Goal: Communication & Community: Answer question/provide support

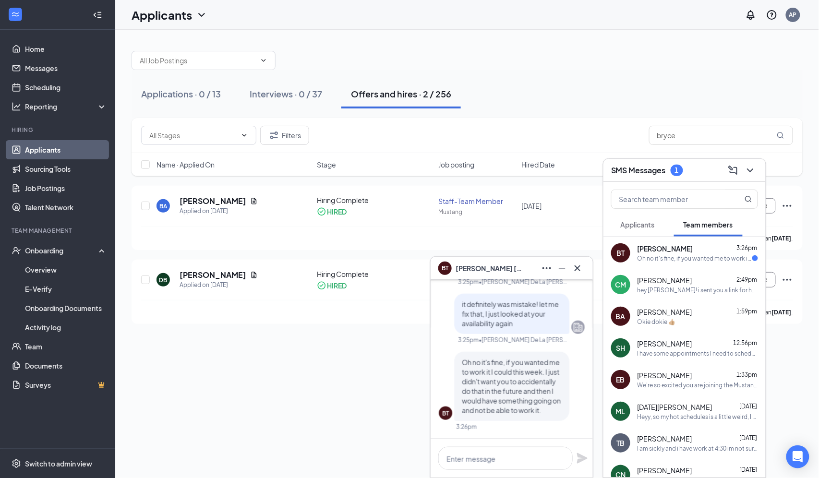
click at [676, 261] on div "Oh no it's fine, if you wanted me to work it I could this week. I just didn't w…" at bounding box center [695, 259] width 115 height 8
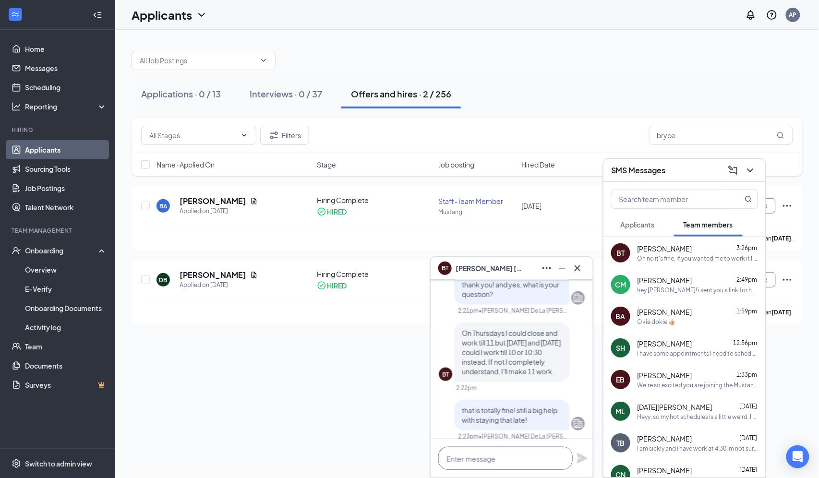
click at [484, 458] on textarea at bounding box center [506, 458] width 134 height 23
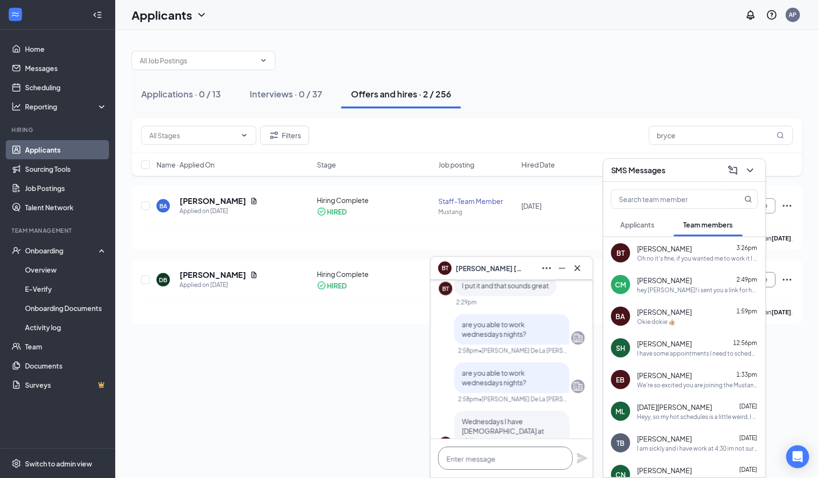
scroll to position [0, 0]
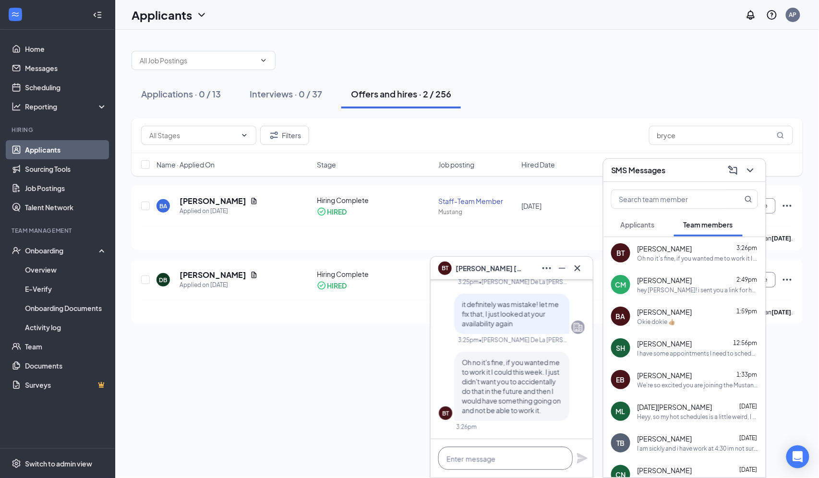
click at [515, 457] on textarea at bounding box center [506, 458] width 134 height 23
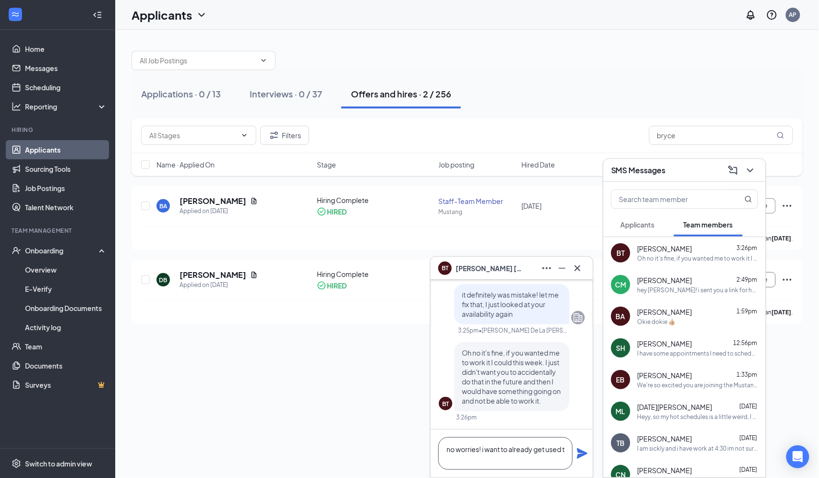
scroll to position [1, 0]
click at [510, 458] on textarea "no worries! i want to already get used to what your scheudle will be so" at bounding box center [506, 454] width 134 height 33
click at [556, 459] on textarea "no worries! i want to already get used to what your schedule will be so" at bounding box center [506, 454] width 134 height 33
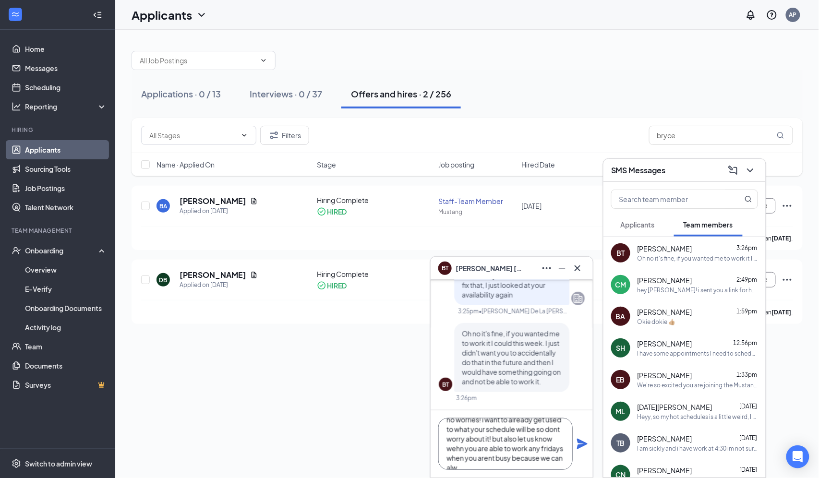
scroll to position [20, 0]
type textarea "no worries! i want to already get used to what your schedule will be so dont wo…"
click at [585, 442] on icon "Plane" at bounding box center [583, 445] width 12 height 12
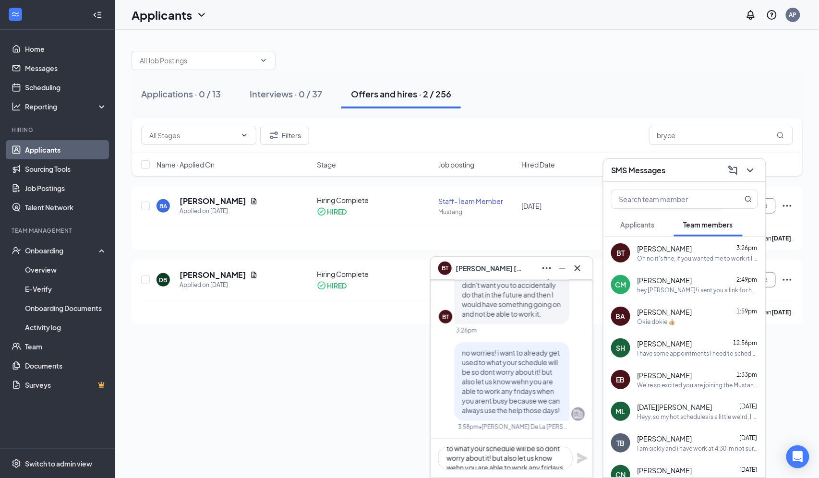
scroll to position [0, 0]
click at [584, 267] on button at bounding box center [577, 268] width 15 height 15
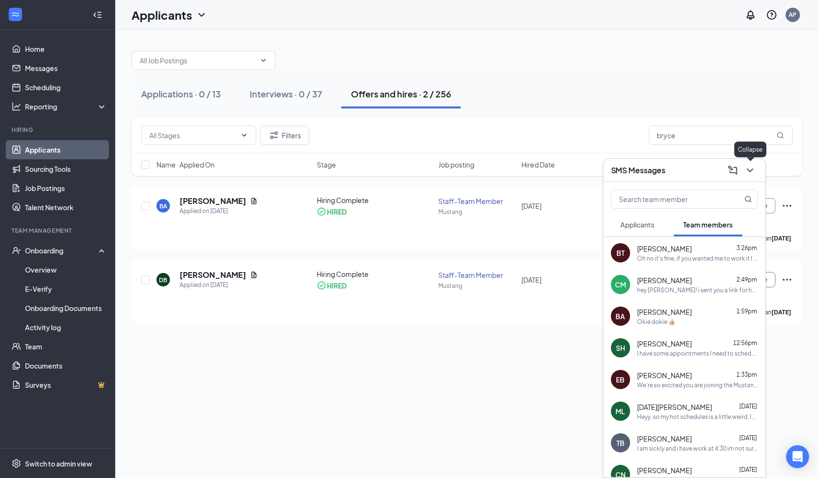
click at [753, 170] on icon "ChevronDown" at bounding box center [750, 171] width 6 height 4
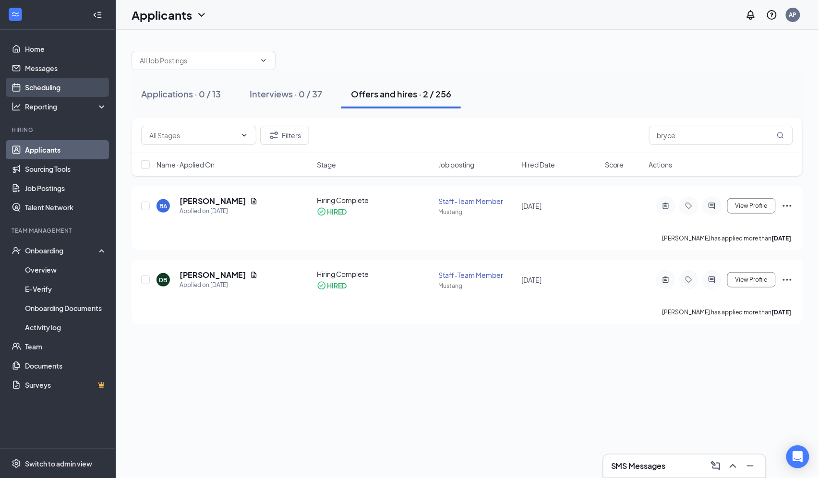
click at [60, 87] on link "Scheduling" at bounding box center [66, 87] width 82 height 19
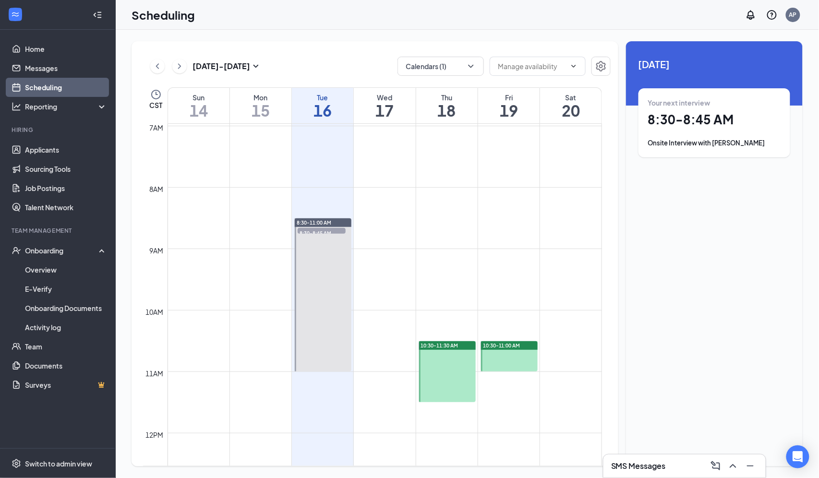
scroll to position [429, 0]
click at [671, 467] on div "SMS Messages 1" at bounding box center [647, 467] width 72 height 12
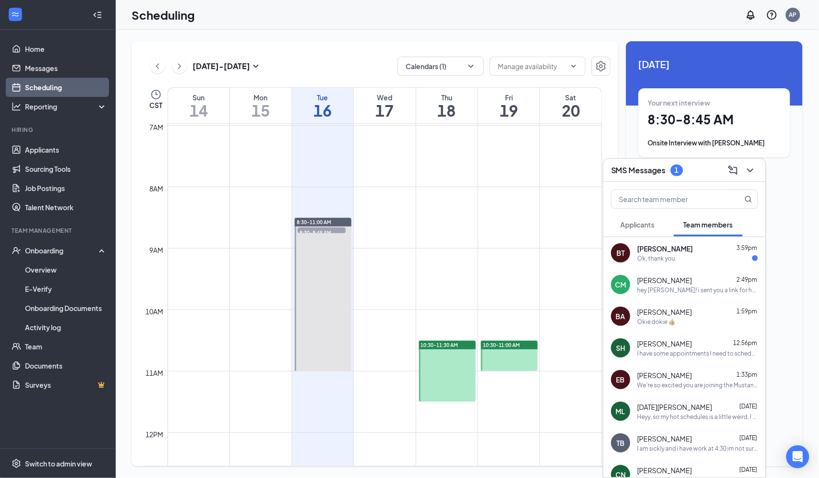
click at [683, 260] on div "Ok, thank you" at bounding box center [698, 259] width 121 height 8
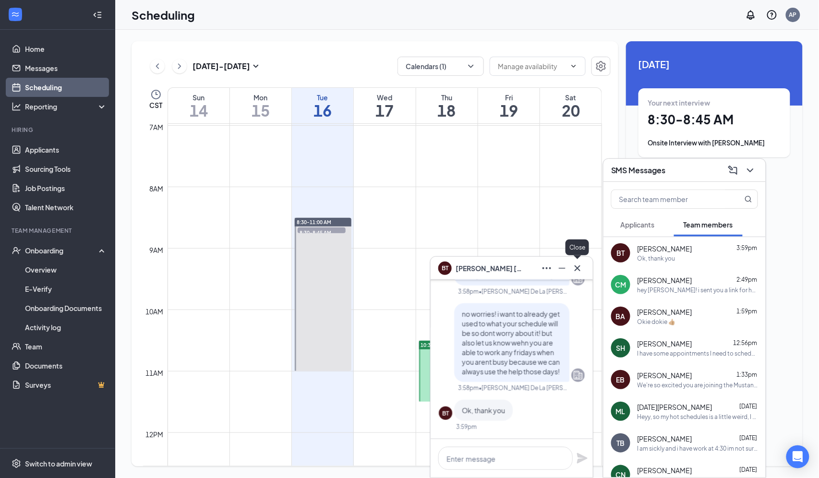
click at [577, 270] on icon "Cross" at bounding box center [578, 269] width 12 height 12
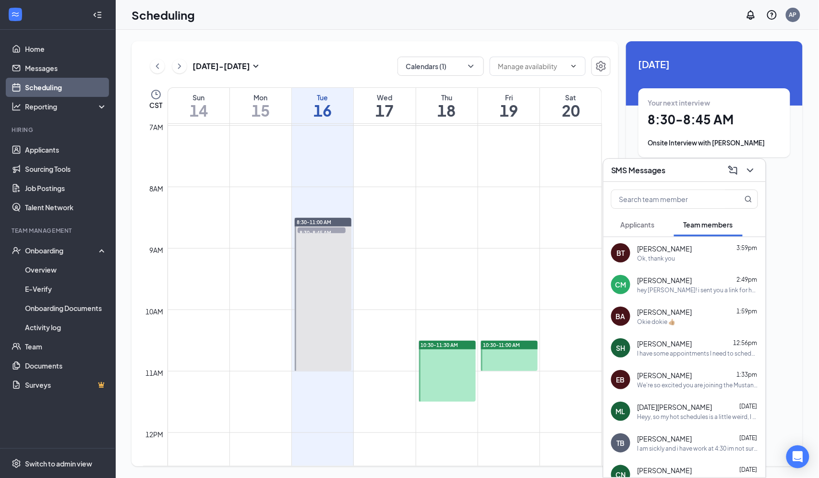
click at [681, 287] on div "hey [PERSON_NAME]! i sent you a link for hot schedules! let me know when you ge…" at bounding box center [698, 290] width 121 height 8
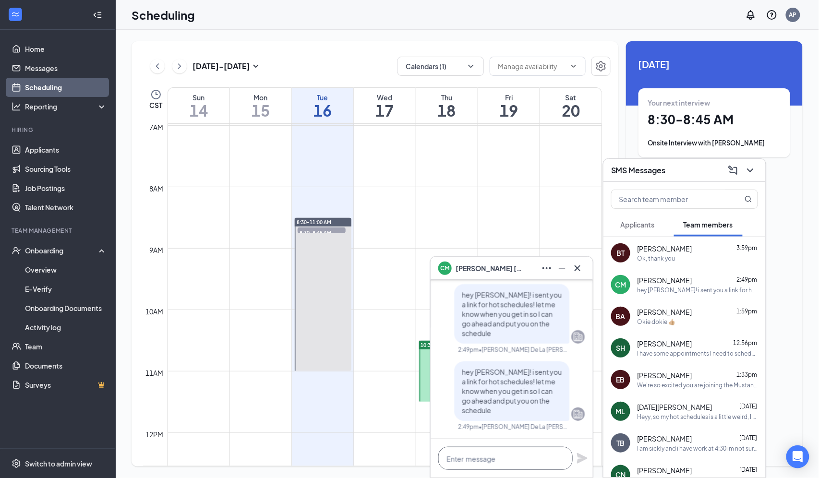
click at [486, 457] on textarea at bounding box center [506, 458] width 134 height 23
type textarea "i"
click at [576, 268] on icon "Cross" at bounding box center [578, 269] width 12 height 12
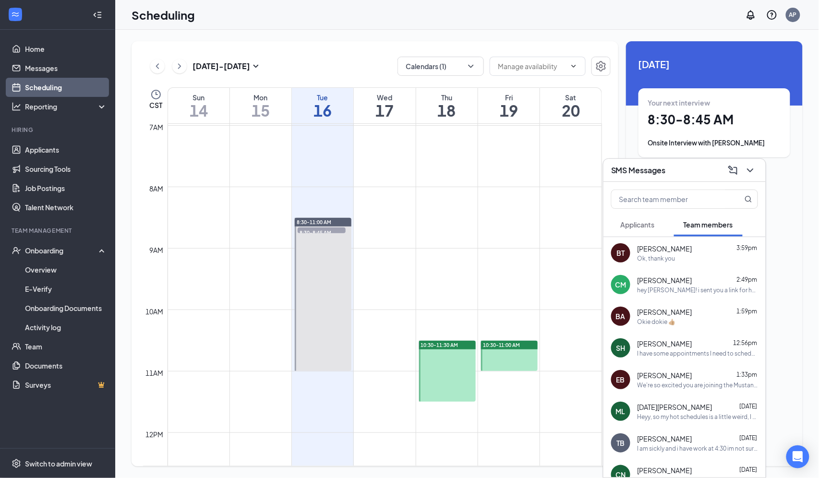
click at [663, 311] on span "[PERSON_NAME]" at bounding box center [665, 312] width 55 height 10
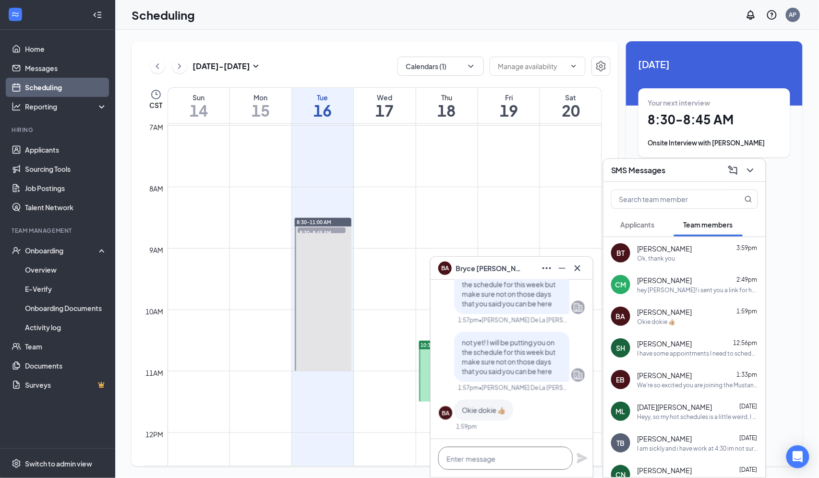
click at [500, 459] on textarea at bounding box center [506, 458] width 134 height 23
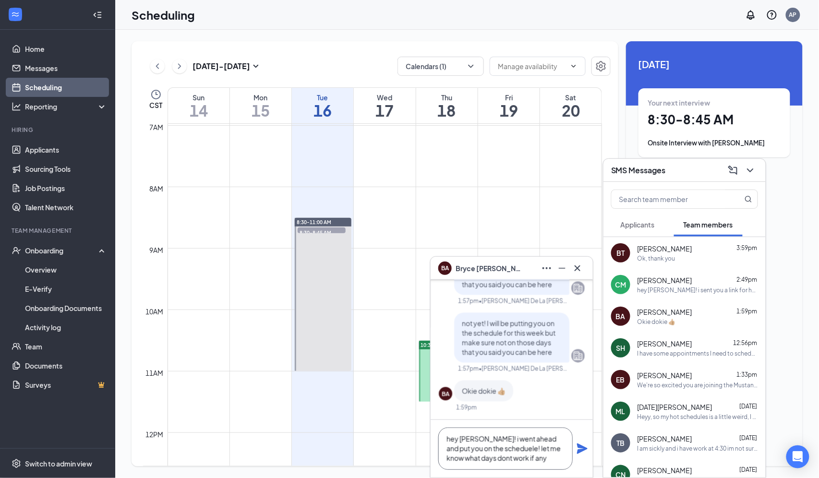
type textarea "hey [PERSON_NAME]! i went ahead and put you on the scheduele! let me know what …"
click at [585, 449] on icon "Plane" at bounding box center [582, 449] width 11 height 11
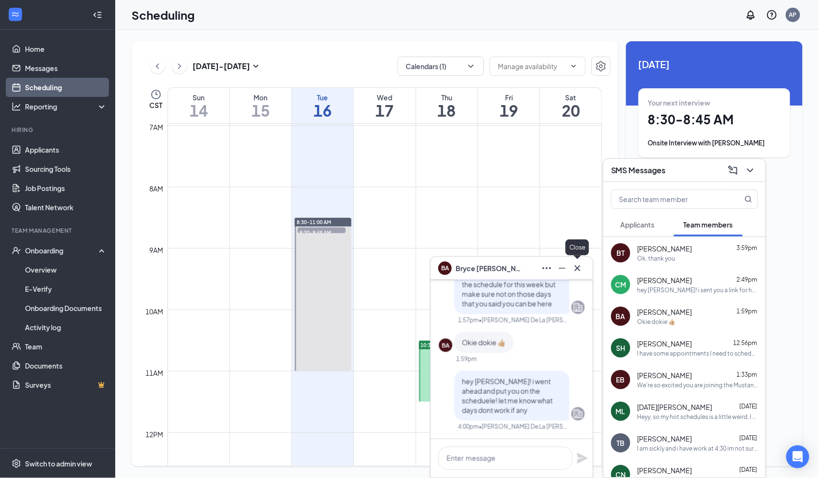
scroll to position [0, 0]
click at [579, 268] on icon "Cross" at bounding box center [578, 269] width 12 height 12
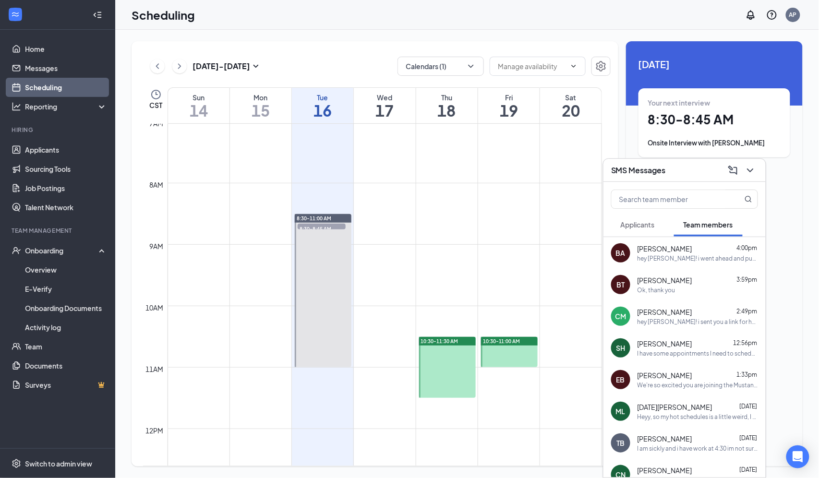
scroll to position [432, 0]
